Goal: Information Seeking & Learning: Learn about a topic

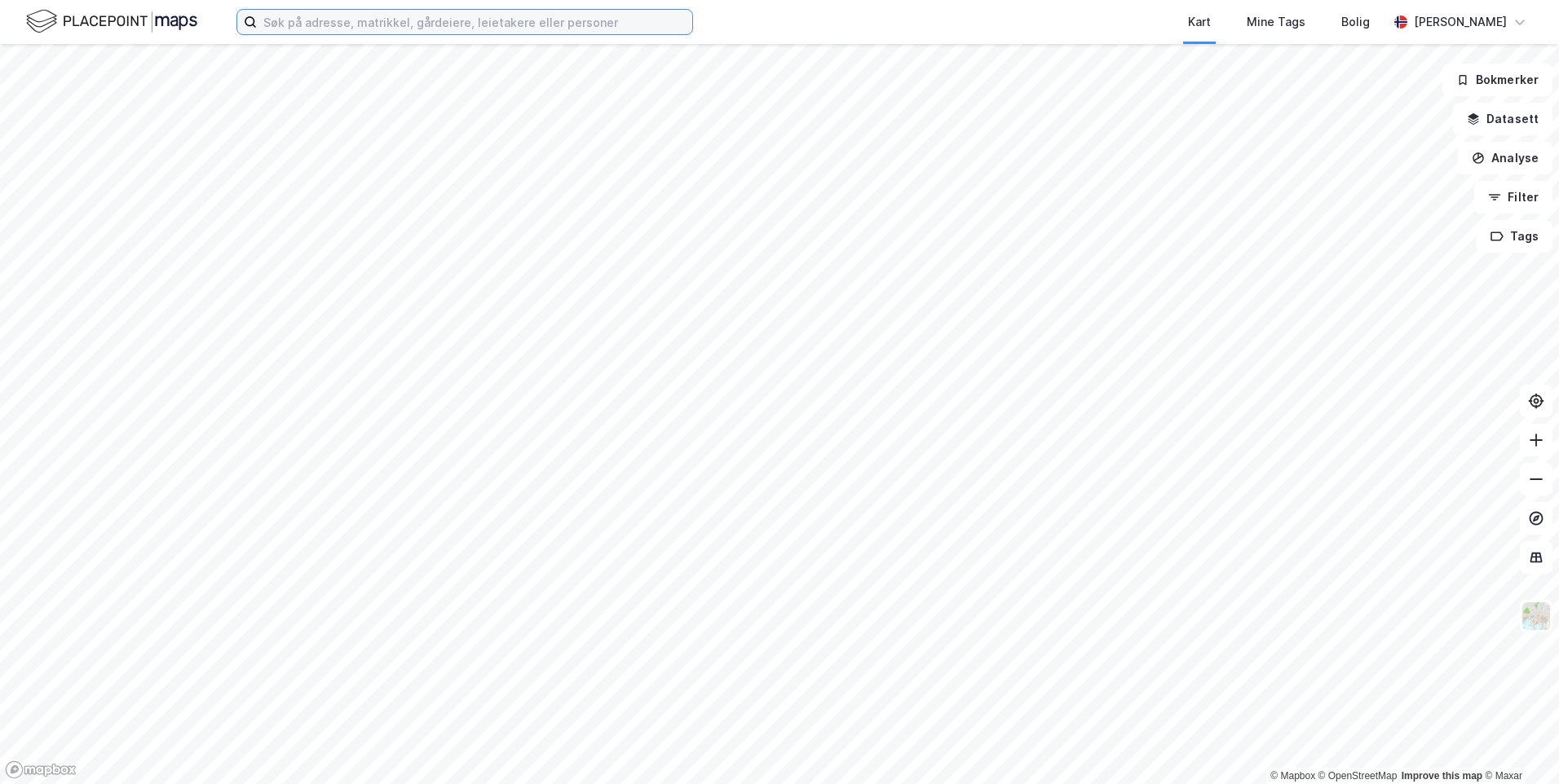
click at [322, 23] on input at bounding box center [474, 22] width 435 height 25
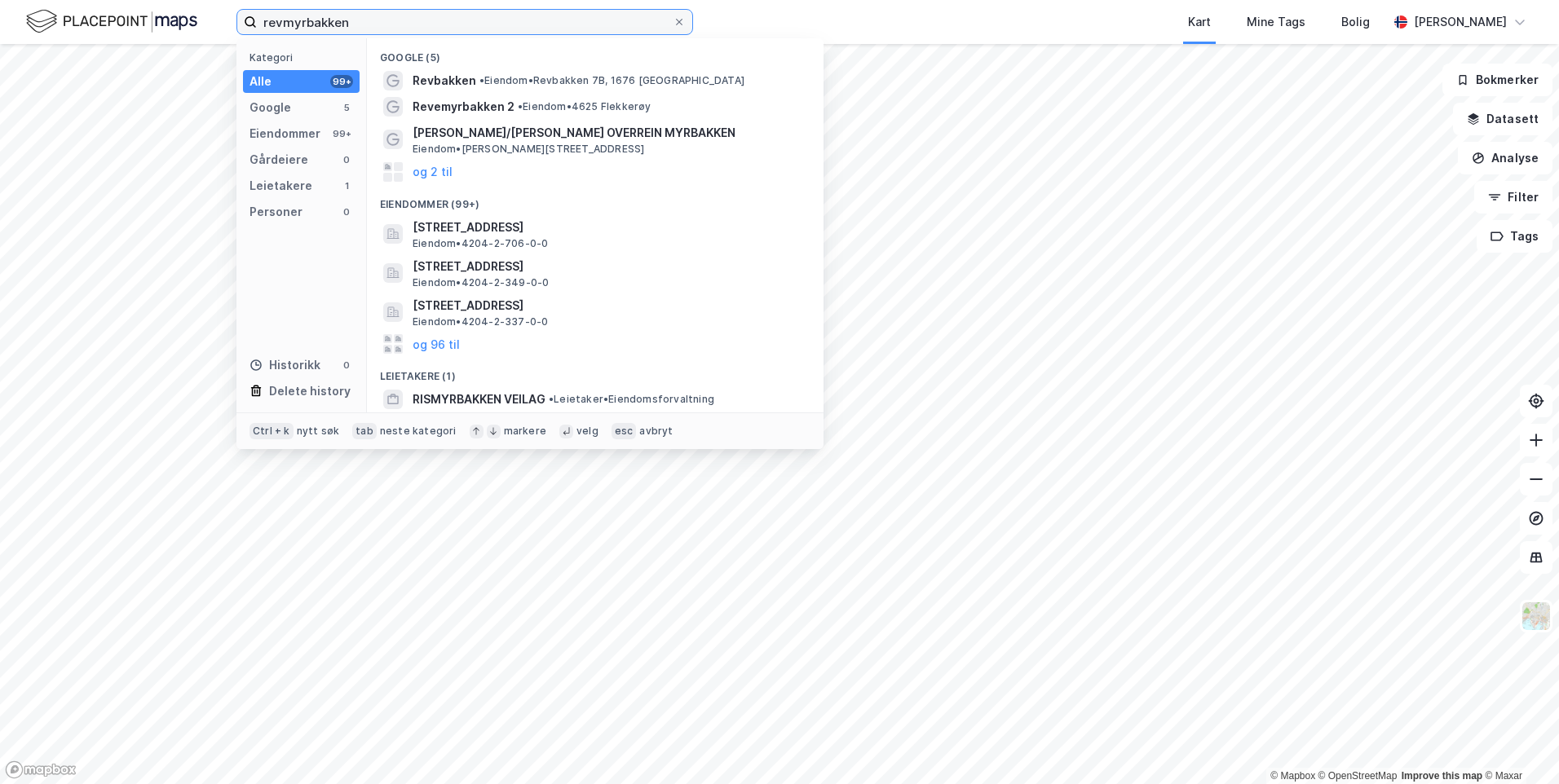
click at [282, 21] on input "revmyrbakken" at bounding box center [464, 22] width 416 height 25
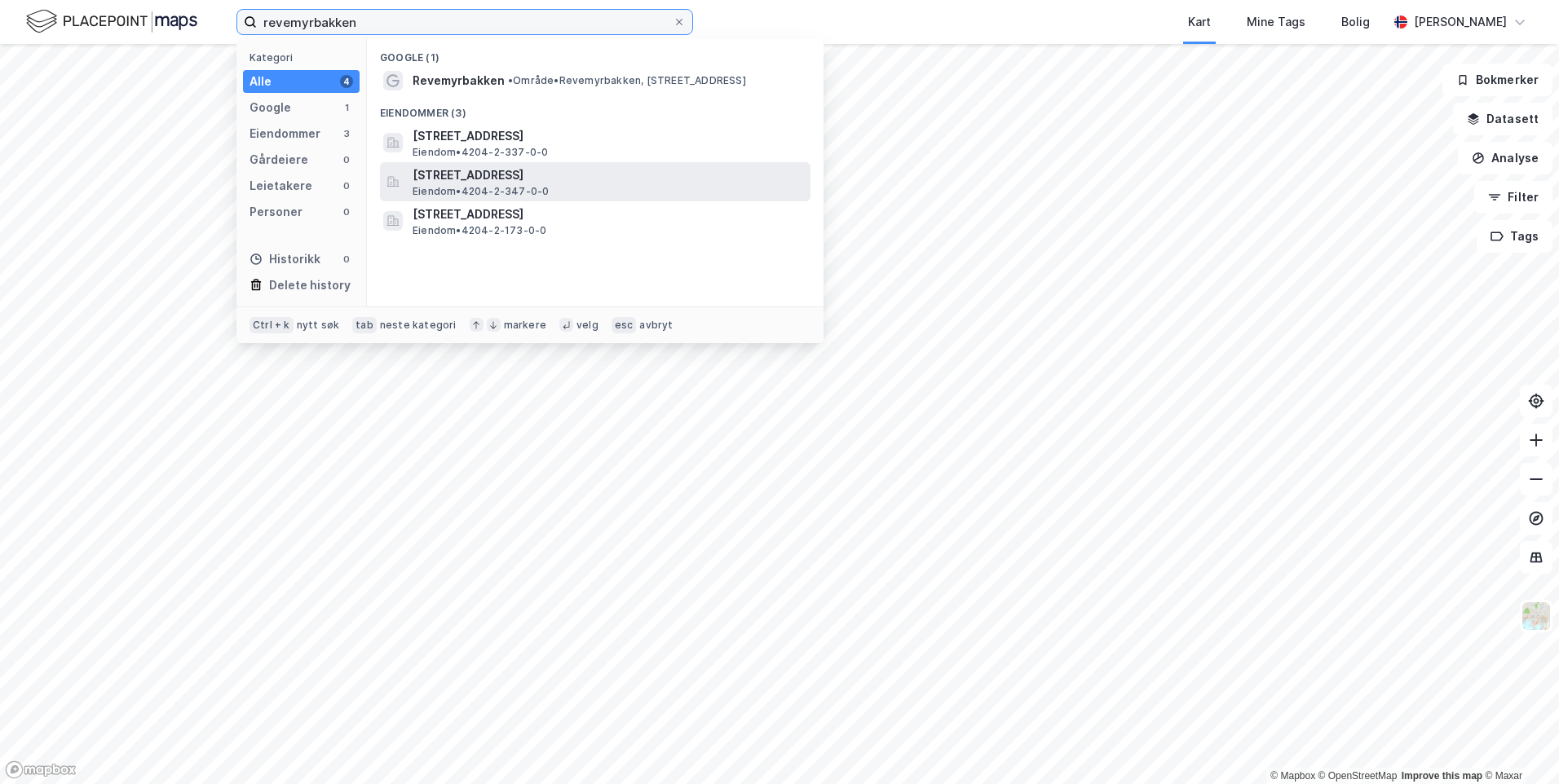
type input "revemyrbakken"
click at [478, 185] on span "Eiendom • 4204-2-347-0-0" at bounding box center [480, 191] width 136 height 13
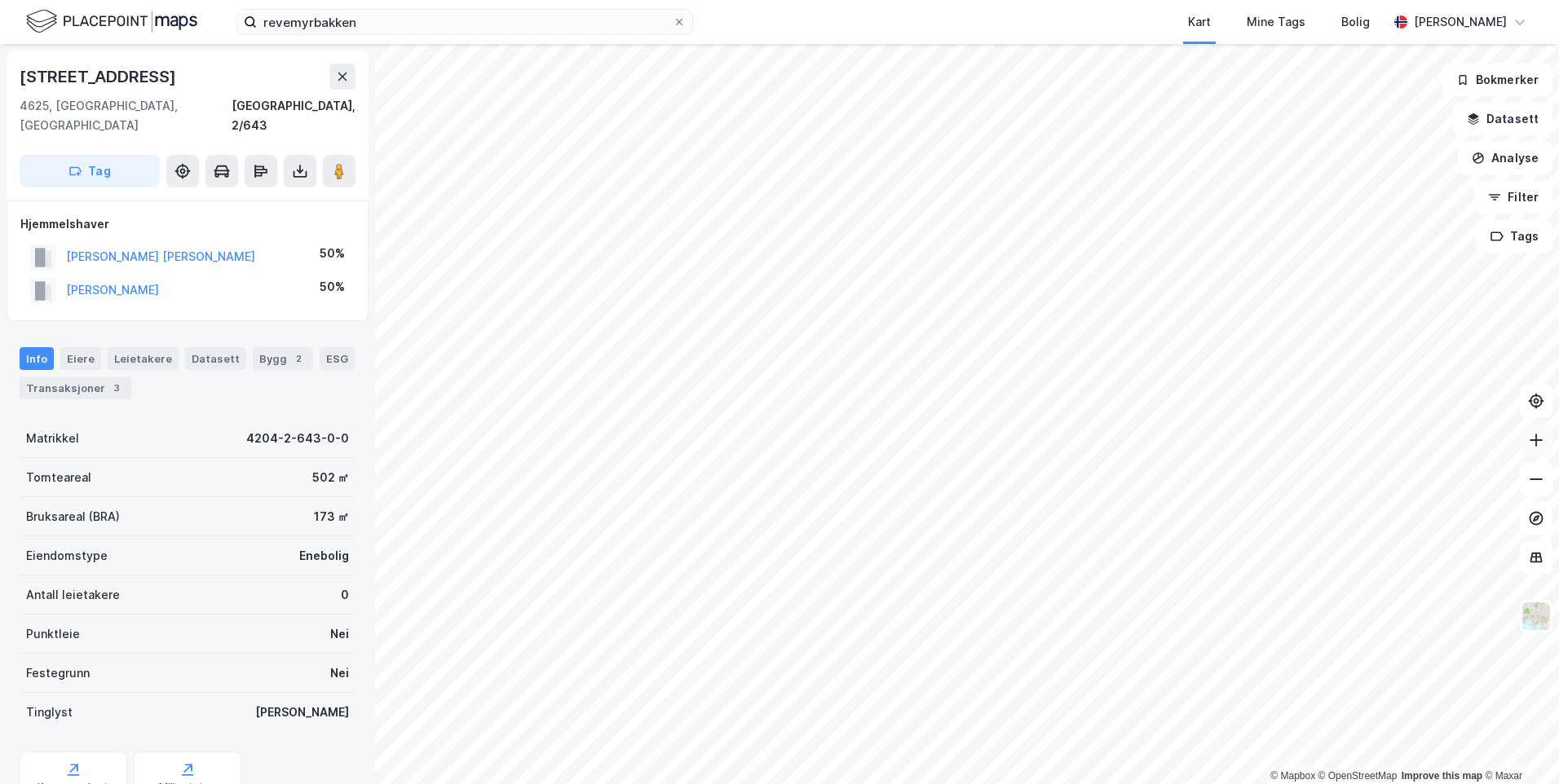
click at [1535, 439] on icon at bounding box center [1536, 440] width 16 height 16
click at [1544, 448] on button at bounding box center [1535, 439] width 33 height 33
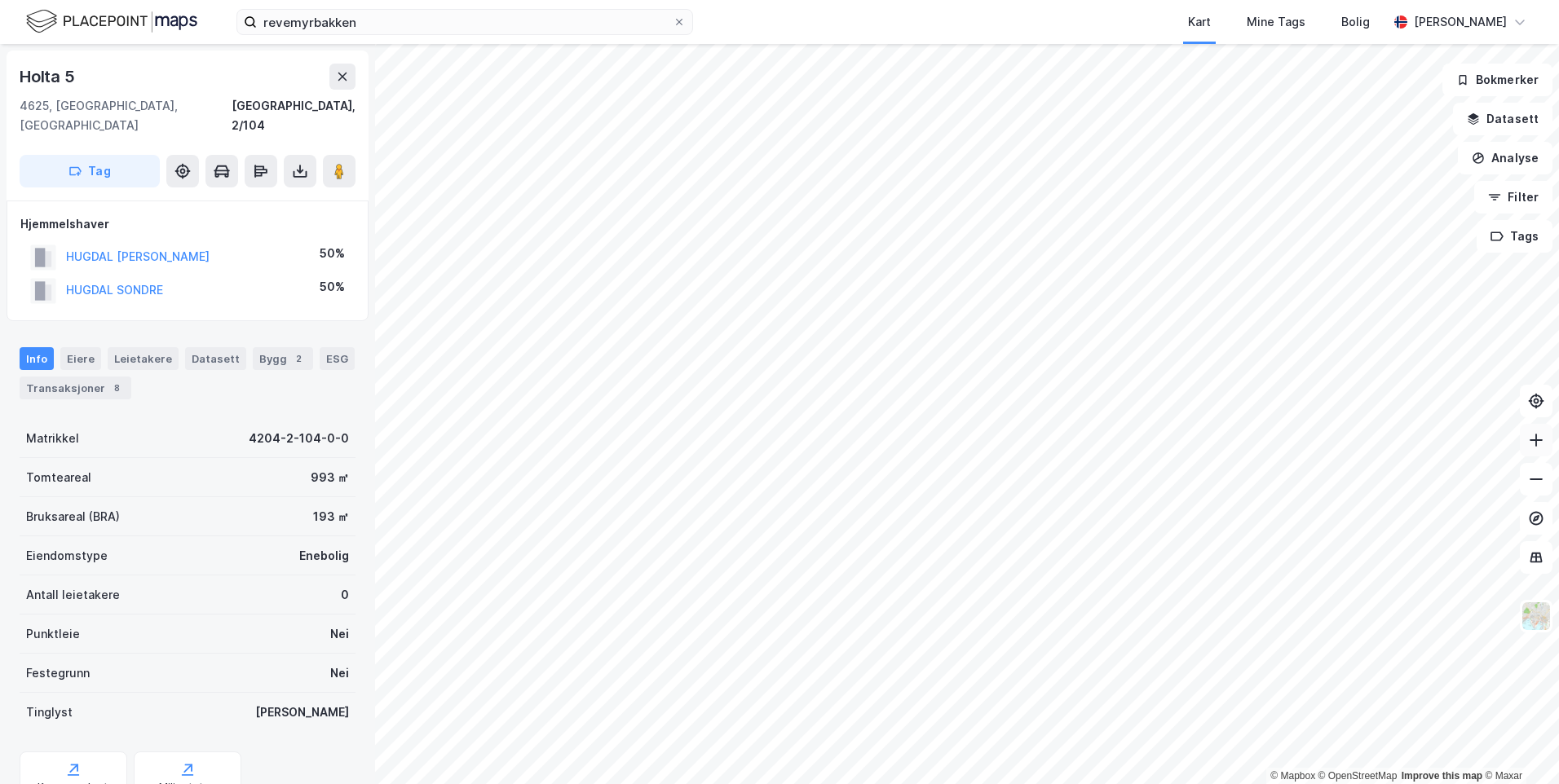
click at [1544, 448] on button at bounding box center [1535, 439] width 33 height 33
